Goal: Contribute content

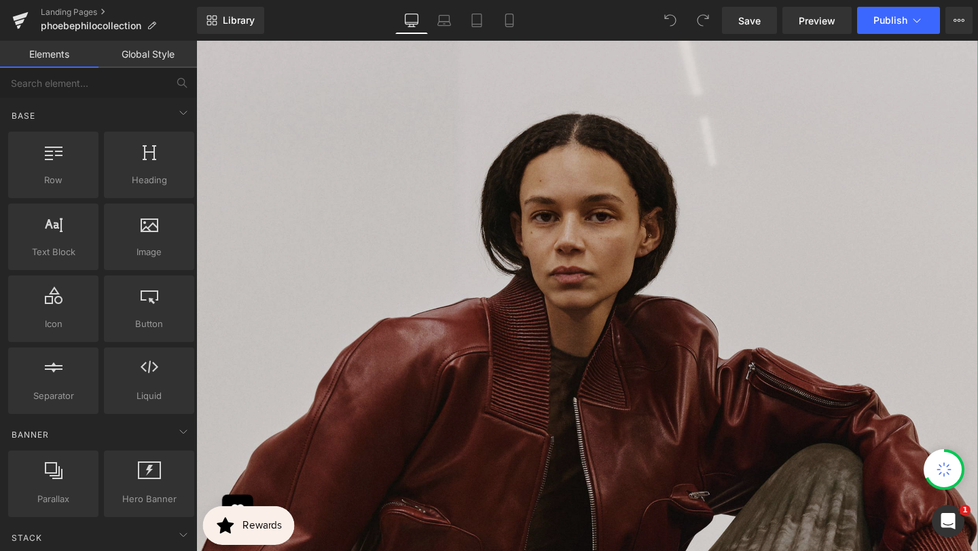
scroll to position [266, 0]
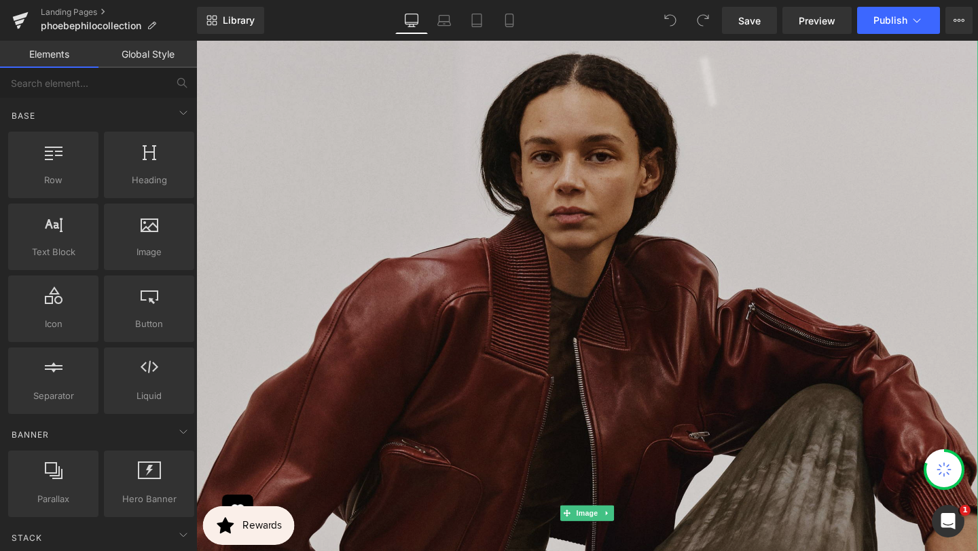
click at [580, 341] on img at bounding box center [607, 537] width 822 height 1232
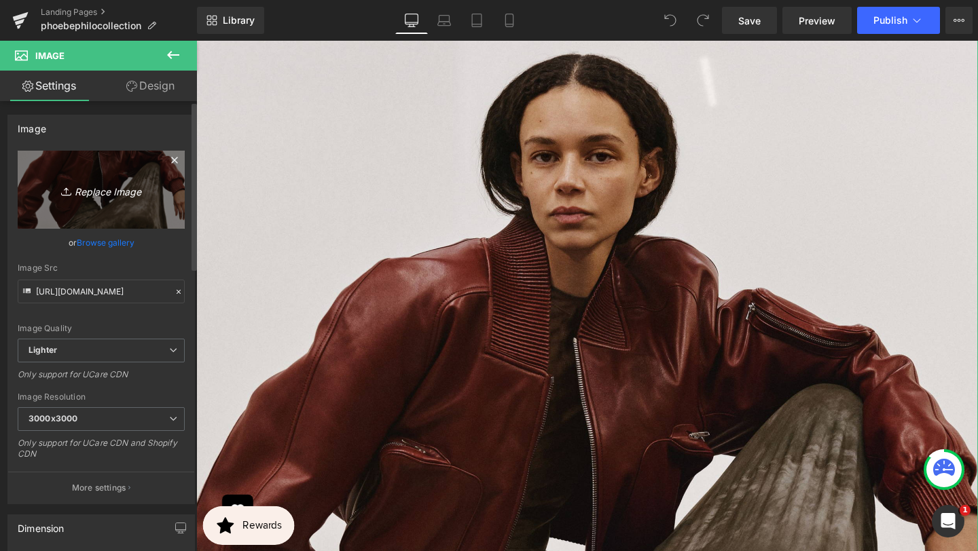
click at [105, 185] on icon "Replace Image" at bounding box center [101, 189] width 109 height 17
type input "C:\fakepath\1400x2100.jpg"
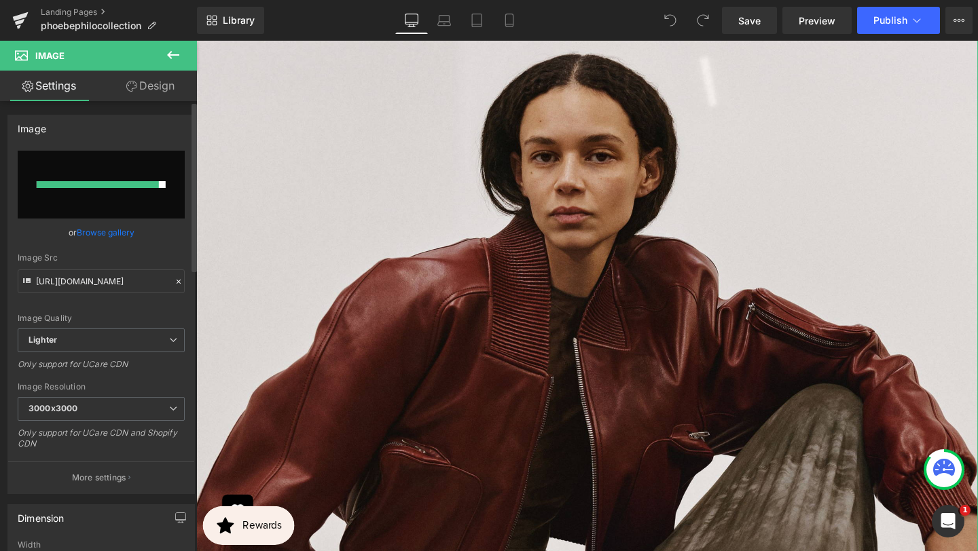
type input "[URL][DOMAIN_NAME]"
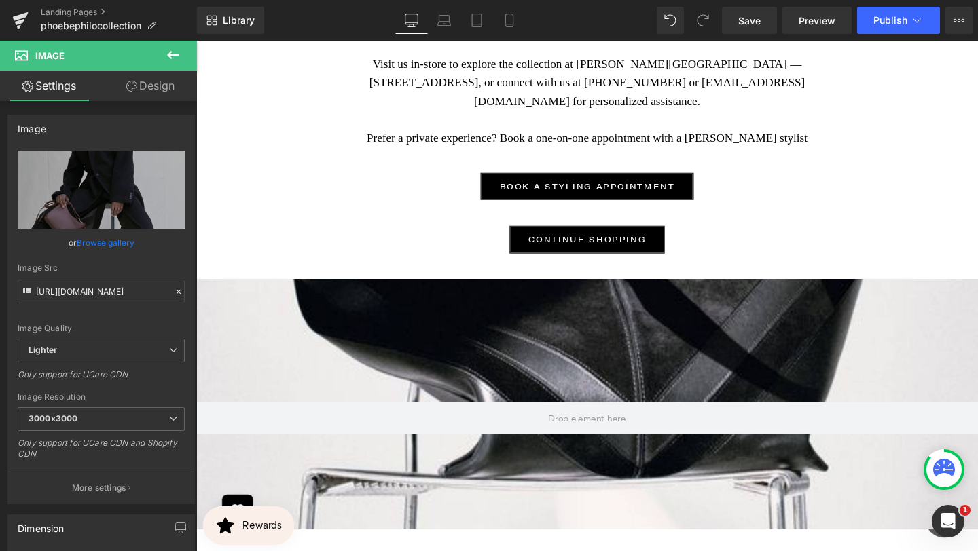
scroll to position [1443, 0]
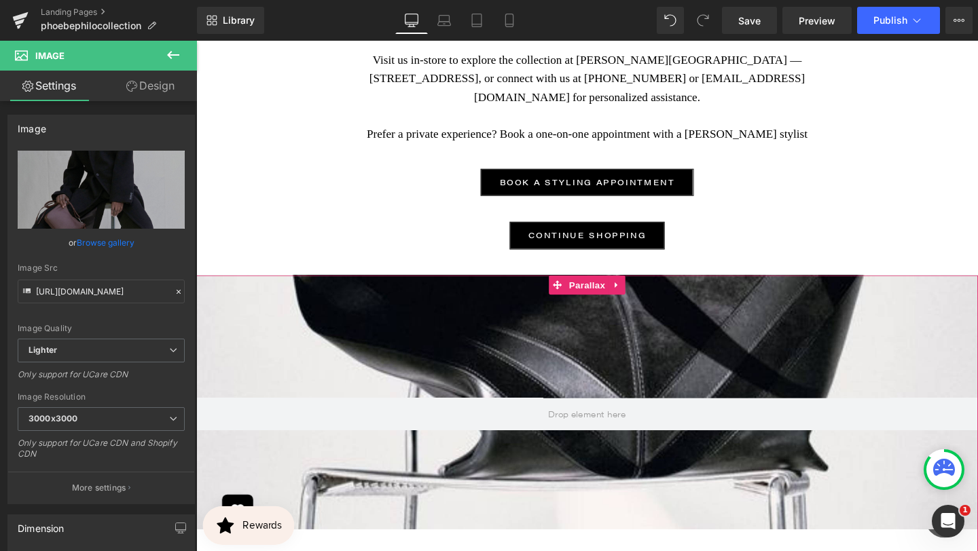
click at [507, 384] on div at bounding box center [607, 310] width 822 height 490
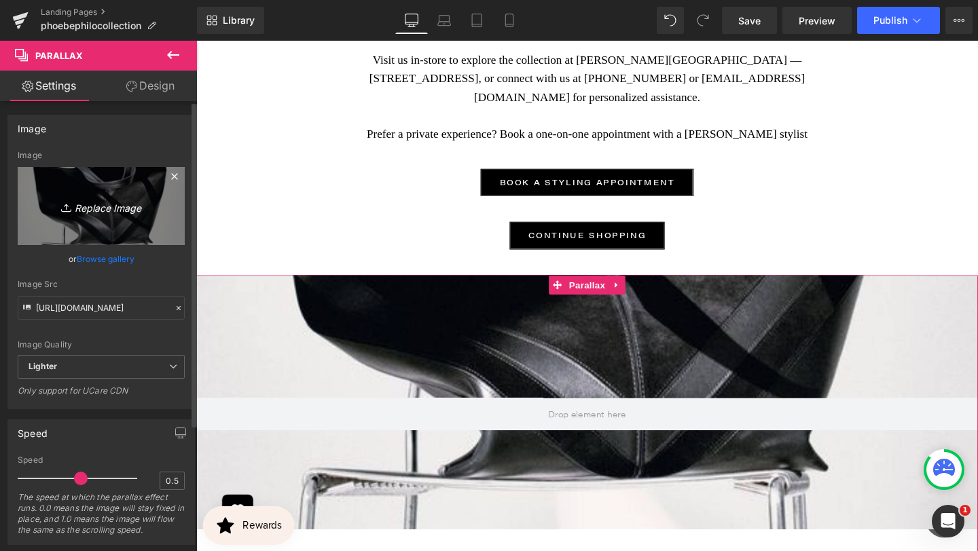
click at [112, 211] on icon "Replace Image" at bounding box center [101, 206] width 109 height 17
type input "C:\fakepath\2250x1500.jpg"
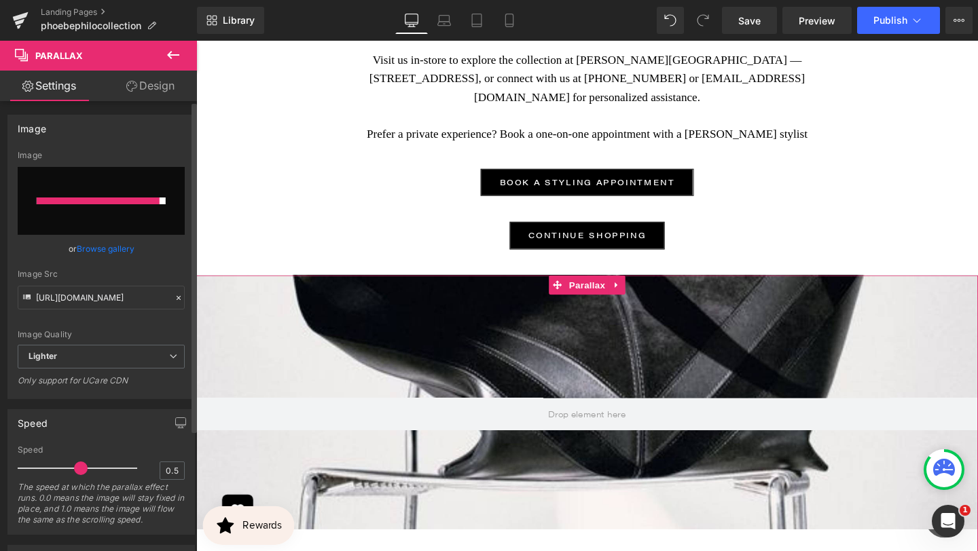
type input "[URL][DOMAIN_NAME]"
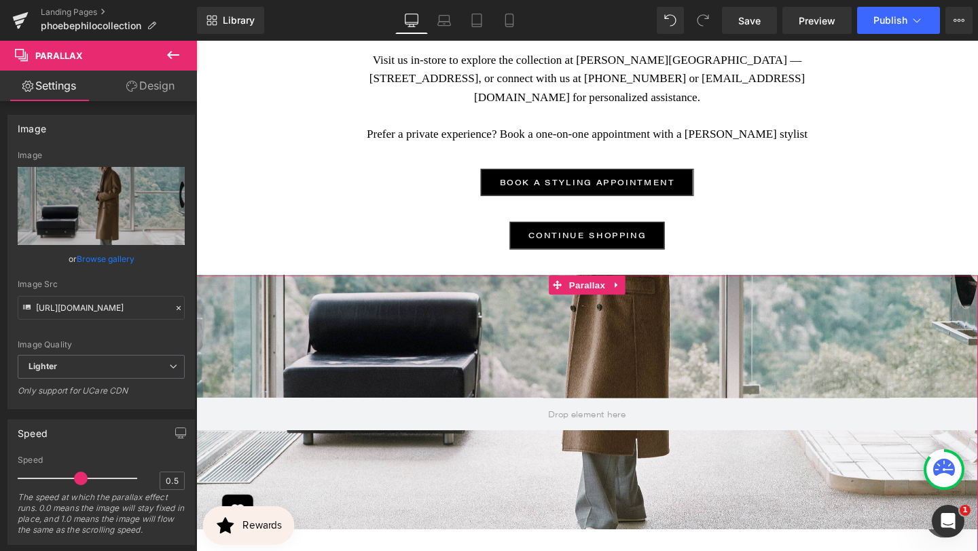
click at [345, 353] on div at bounding box center [607, 310] width 822 height 490
click at [638, 299] on icon at bounding box center [639, 297] width 10 height 10
click at [649, 299] on icon at bounding box center [647, 297] width 10 height 10
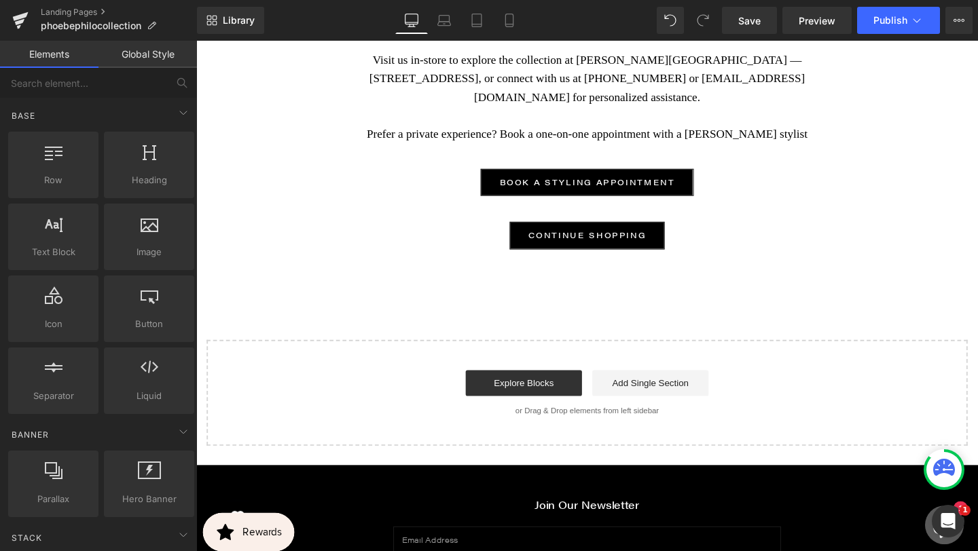
scroll to position [2229, 822]
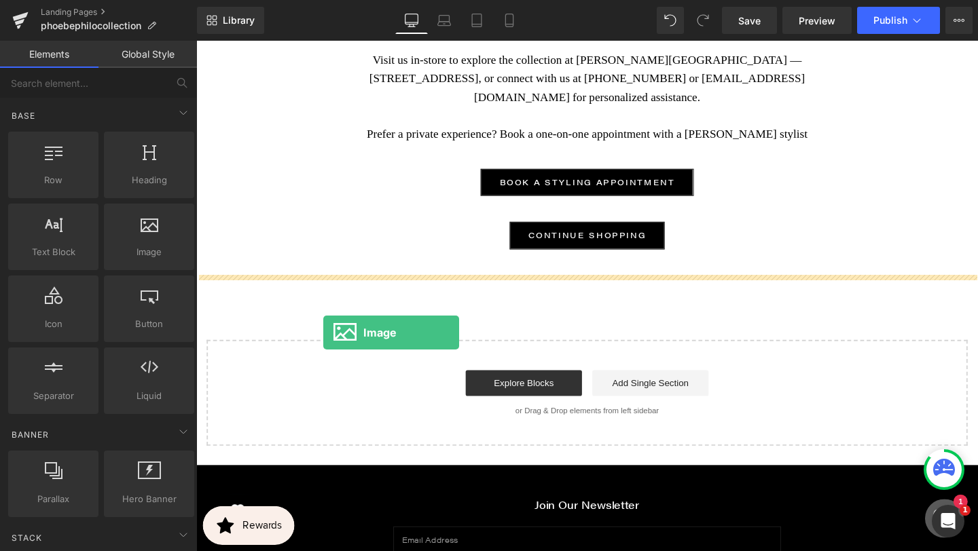
drag, startPoint x: 350, startPoint y: 271, endPoint x: 328, endPoint y: 346, distance: 78.0
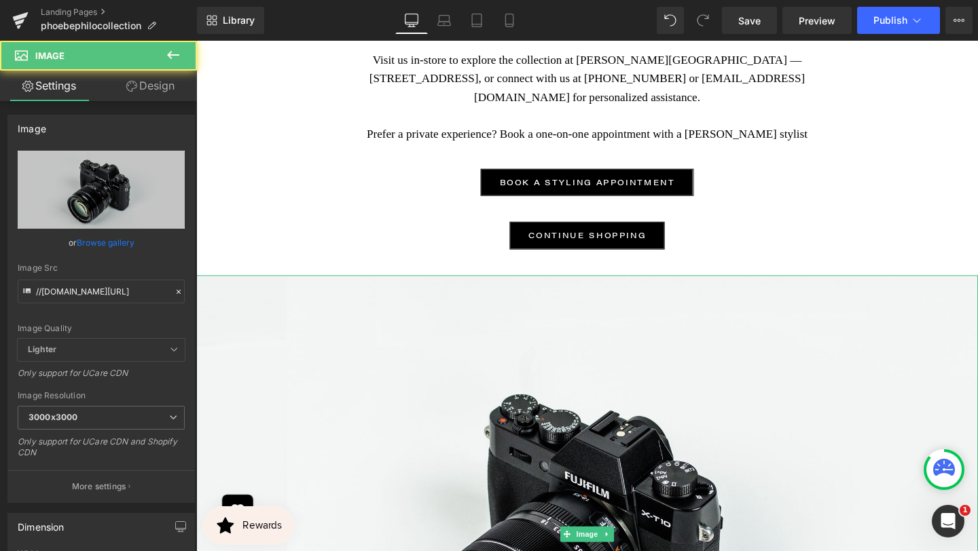
scroll to position [7, 7]
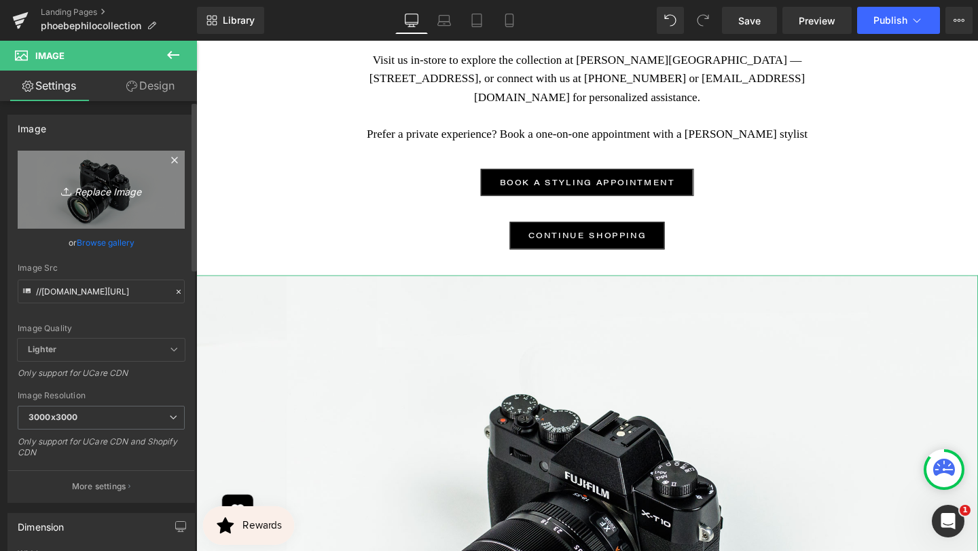
click at [120, 191] on icon "Replace Image" at bounding box center [101, 189] width 109 height 17
type input "C:\fakepath\2250x1500.jpg"
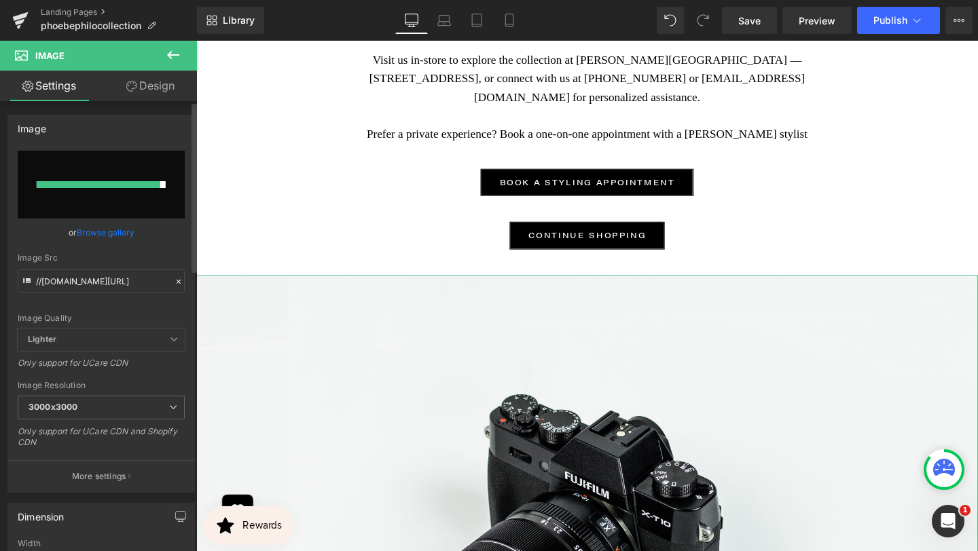
type input "[URL][DOMAIN_NAME]"
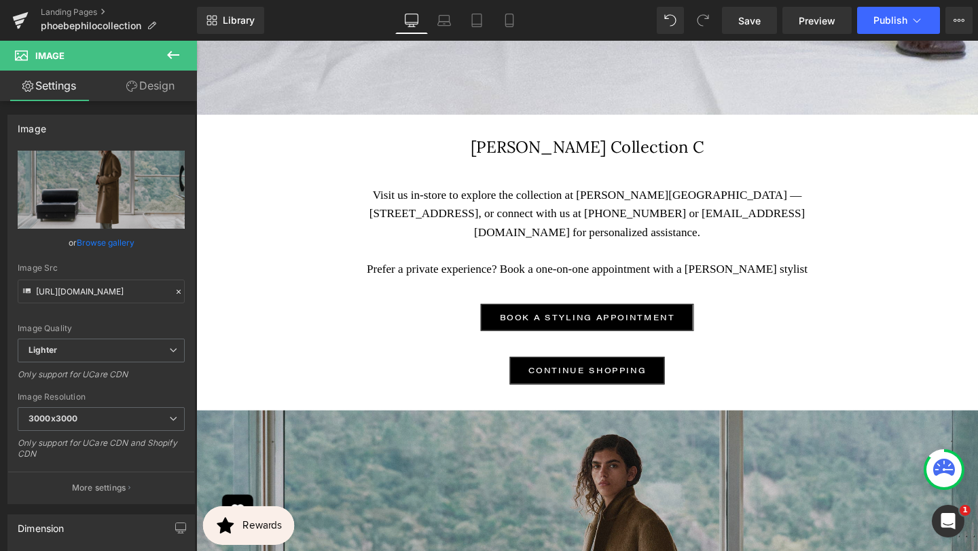
scroll to position [1235, 0]
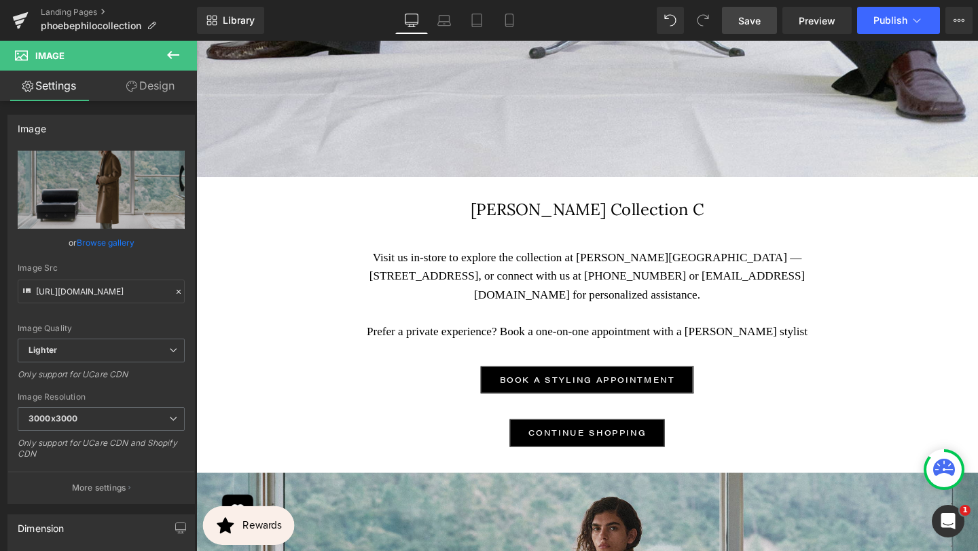
click at [743, 19] on span "Save" at bounding box center [749, 21] width 22 height 14
click at [905, 22] on span "Publish" at bounding box center [890, 20] width 34 height 11
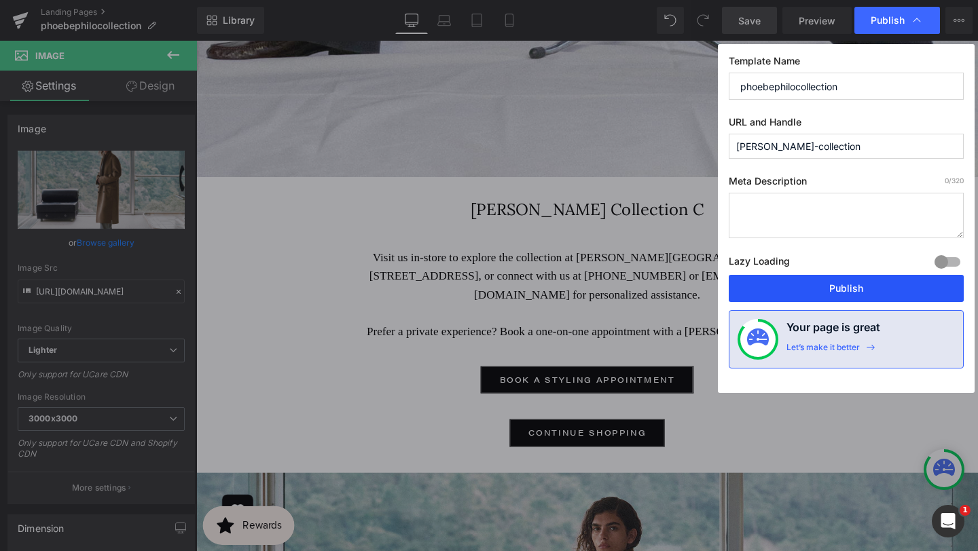
click at [856, 290] on button "Publish" at bounding box center [846, 288] width 235 height 27
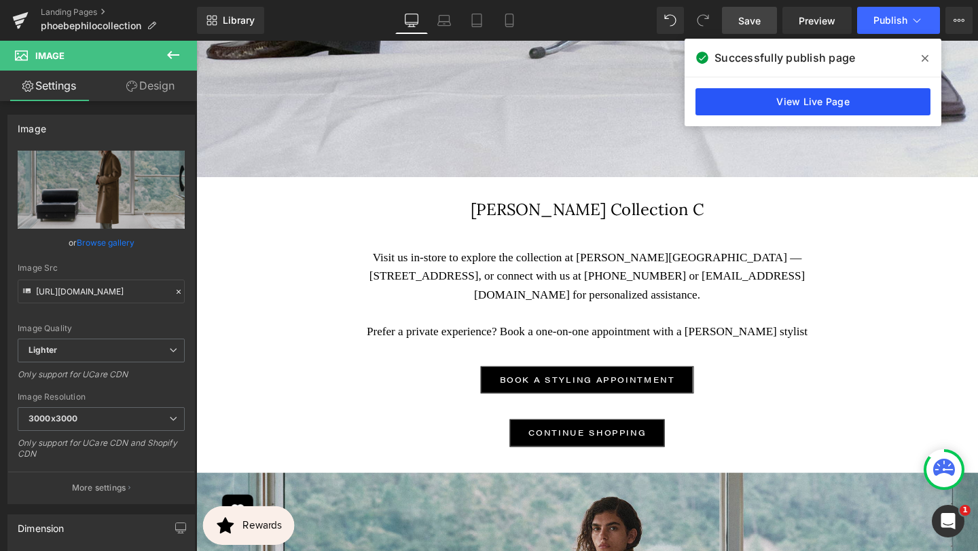
click at [828, 100] on link "View Live Page" at bounding box center [812, 101] width 235 height 27
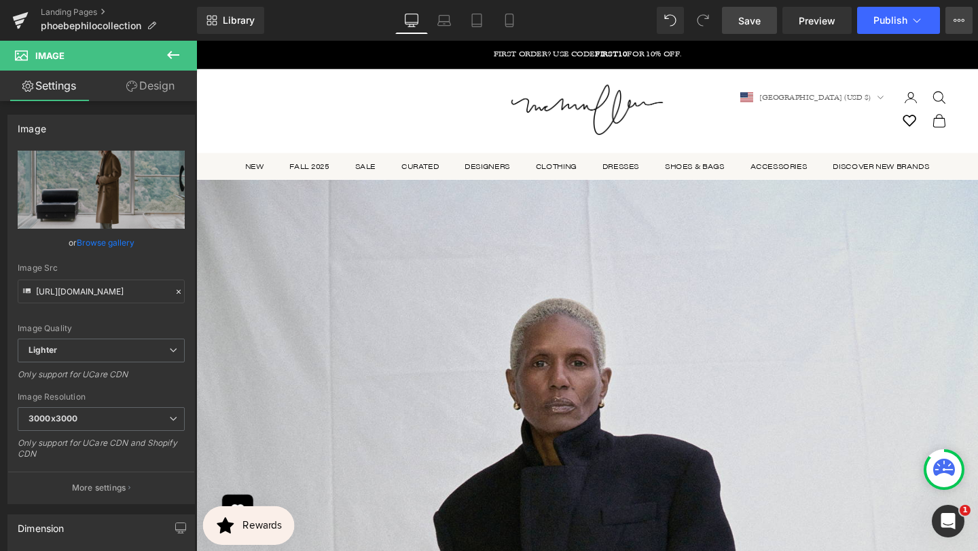
click at [966, 17] on button "View Live Page View with current Template Save Template to Library Schedule Pub…" at bounding box center [958, 20] width 27 height 27
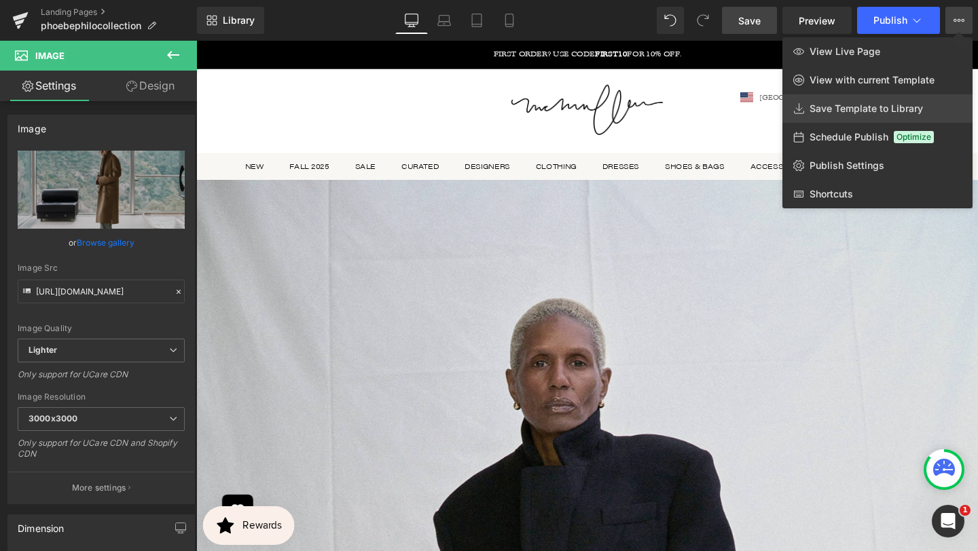
drag, startPoint x: 879, startPoint y: 101, endPoint x: 718, endPoint y: 64, distance: 164.6
click at [879, 101] on link "Save Template to Library" at bounding box center [877, 108] width 190 height 29
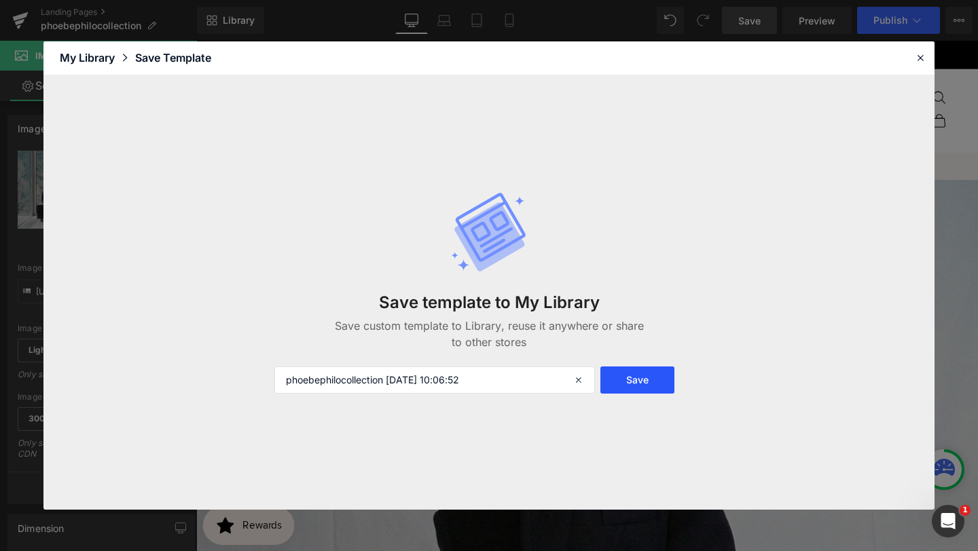
click at [649, 375] on button "Save" at bounding box center [637, 380] width 74 height 27
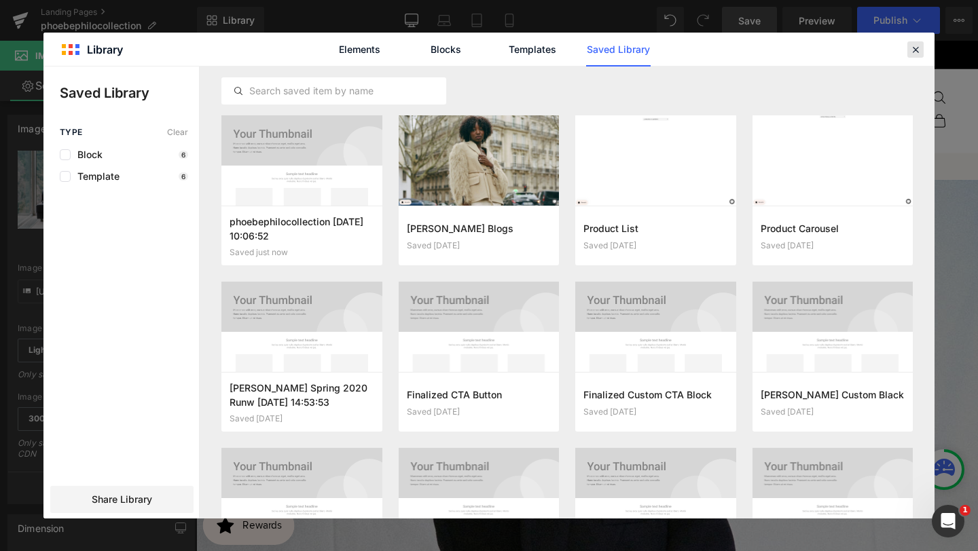
click at [911, 53] on icon at bounding box center [915, 49] width 12 height 12
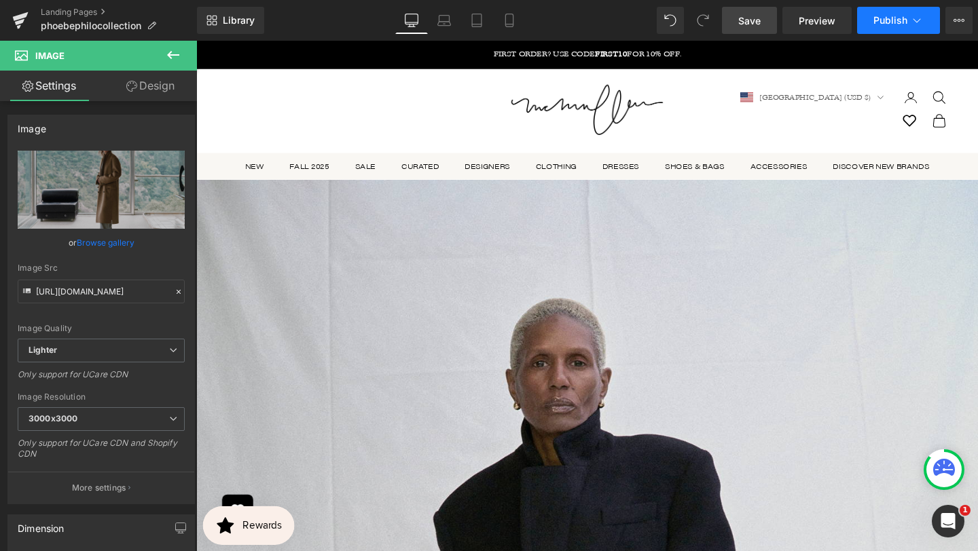
click at [915, 12] on button "Publish" at bounding box center [898, 20] width 83 height 27
click at [828, 22] on span "Preview" at bounding box center [817, 21] width 37 height 14
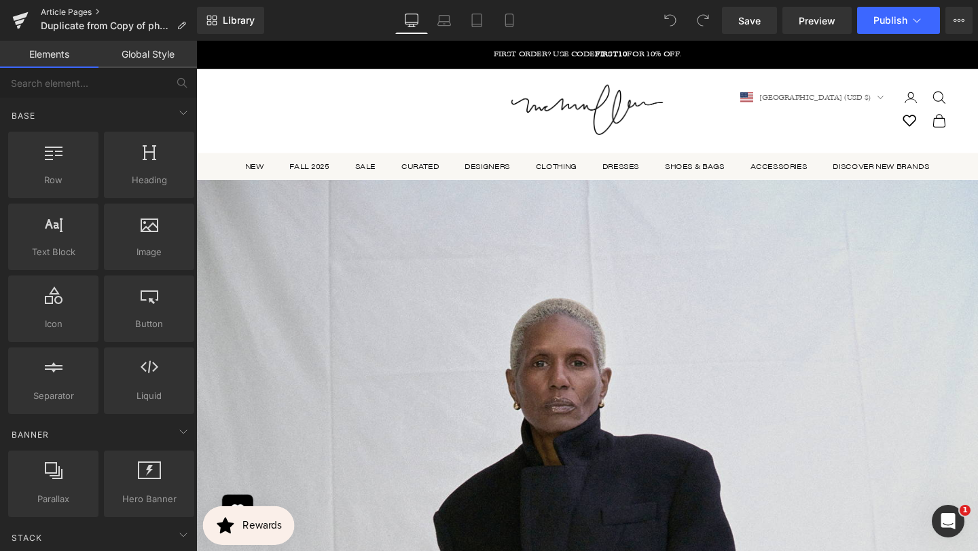
click at [98, 9] on link "Article Pages" at bounding box center [119, 12] width 156 height 11
